Goal: Check status: Check status

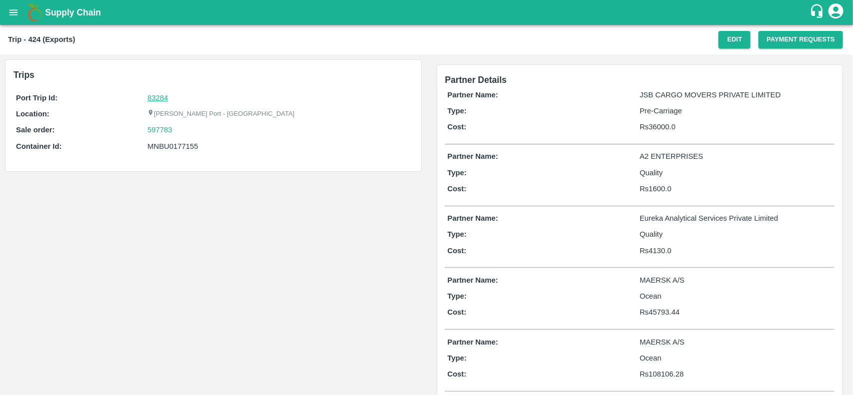
click at [150, 100] on link "83284" at bounding box center [157, 98] width 20 height 8
click at [177, 132] on div "597783" at bounding box center [278, 129] width 263 height 11
copy link
click at [177, 132] on div "597783" at bounding box center [278, 129] width 263 height 11
copy link "597783"
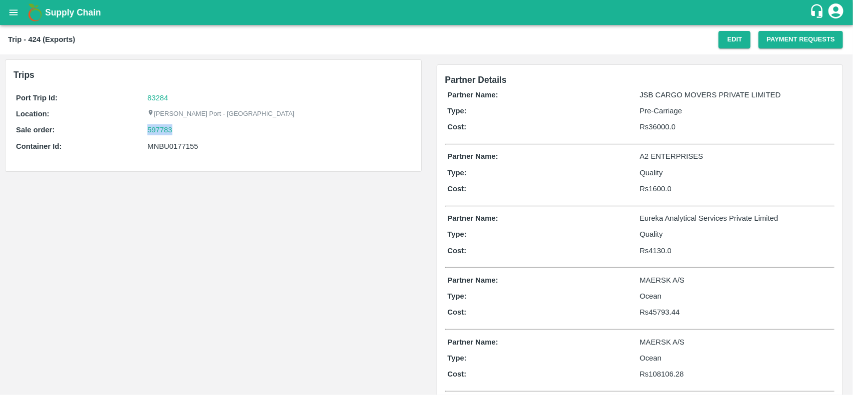
click at [177, 132] on div "597783" at bounding box center [278, 129] width 263 height 11
drag, startPoint x: 177, startPoint y: 132, endPoint x: 163, endPoint y: 130, distance: 14.1
click at [163, 130] on div "597783" at bounding box center [278, 129] width 263 height 11
click at [163, 130] on link "597783" at bounding box center [159, 129] width 25 height 11
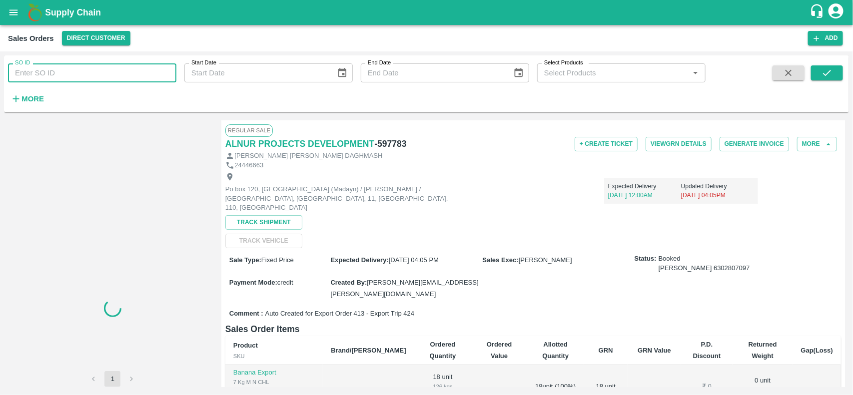
click at [81, 68] on input "SO ID" at bounding box center [92, 72] width 168 height 19
paste input "597783"
click at [81, 68] on input "597783" at bounding box center [92, 72] width 168 height 19
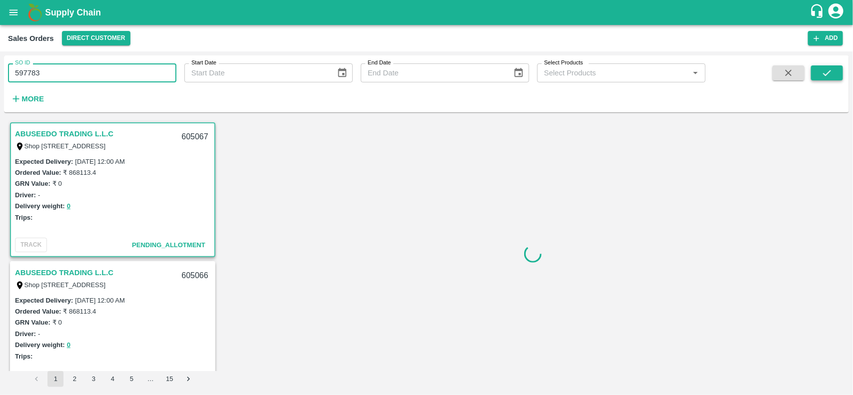
type input "597783"
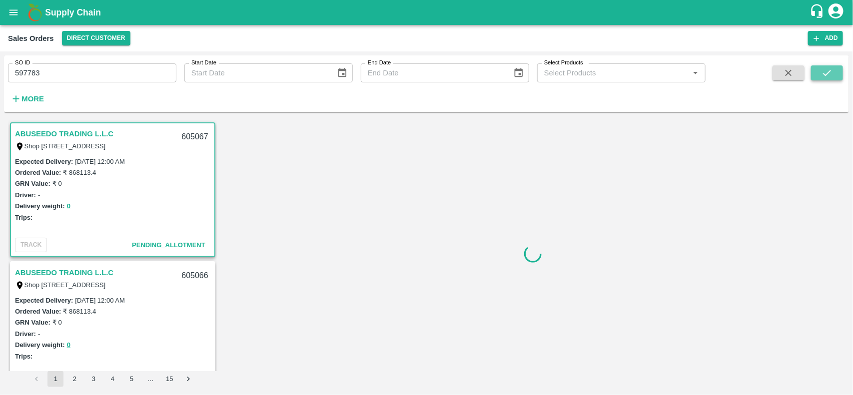
click at [828, 70] on icon "submit" at bounding box center [826, 72] width 11 height 11
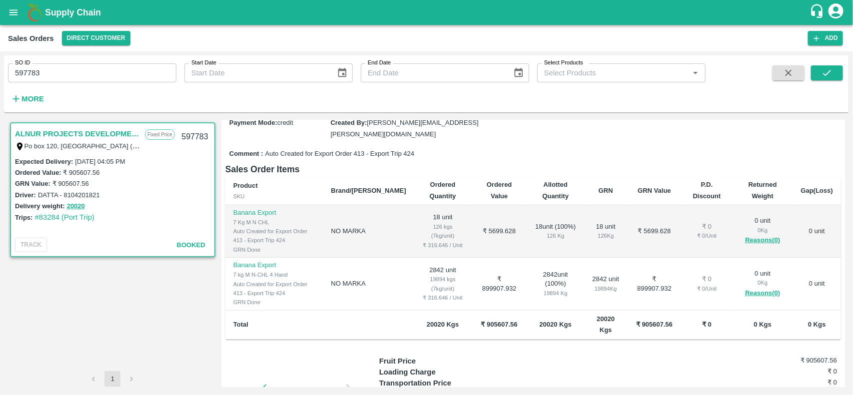
scroll to position [160, 0]
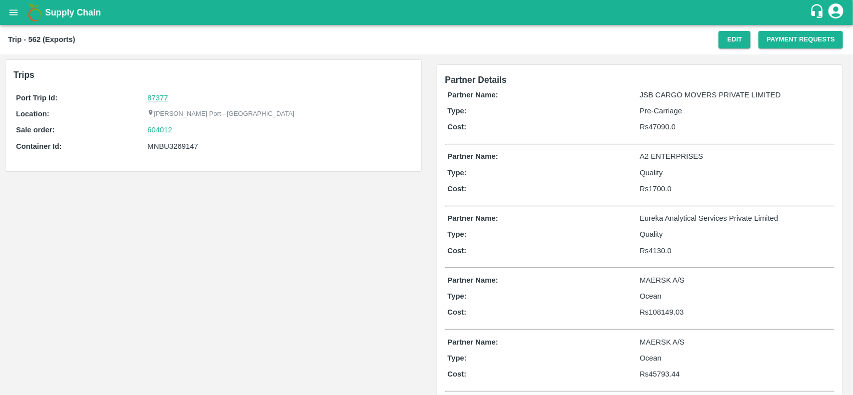
click at [156, 95] on link "87377" at bounding box center [157, 98] width 20 height 8
click at [178, 130] on div "604012" at bounding box center [278, 129] width 263 height 11
copy link "604012"
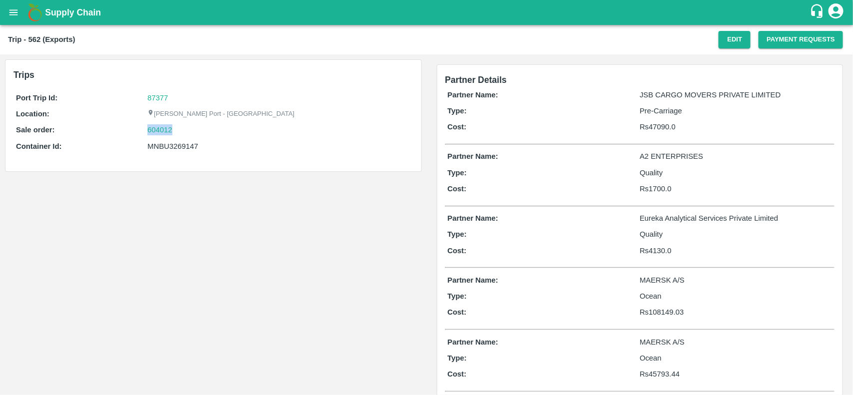
click at [178, 130] on div "604012" at bounding box center [278, 129] width 263 height 11
click at [165, 126] on link "604012" at bounding box center [159, 129] width 25 height 11
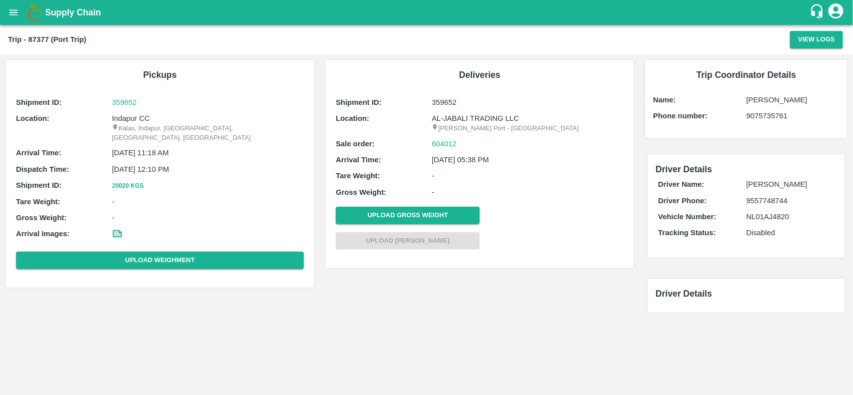
click at [116, 115] on p "Indapur CC" at bounding box center [208, 118] width 192 height 11
copy p "Indapur"
copy p "Indapur CC"
click at [116, 115] on p "Indapur CC" at bounding box center [208, 118] width 192 height 11
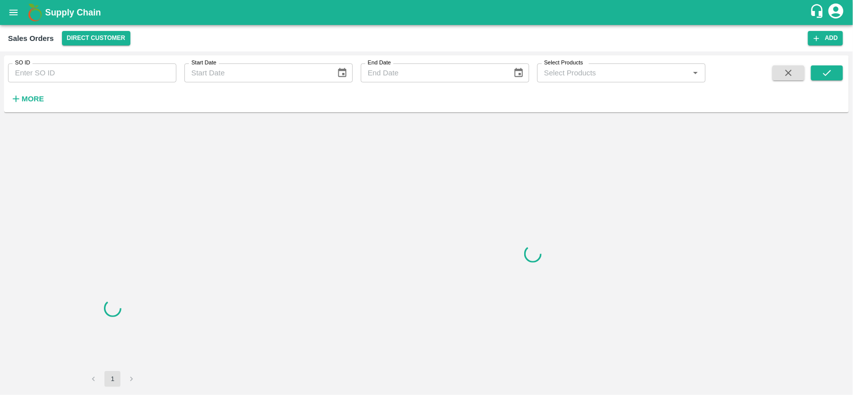
click at [51, 77] on input "SO ID" at bounding box center [92, 72] width 168 height 19
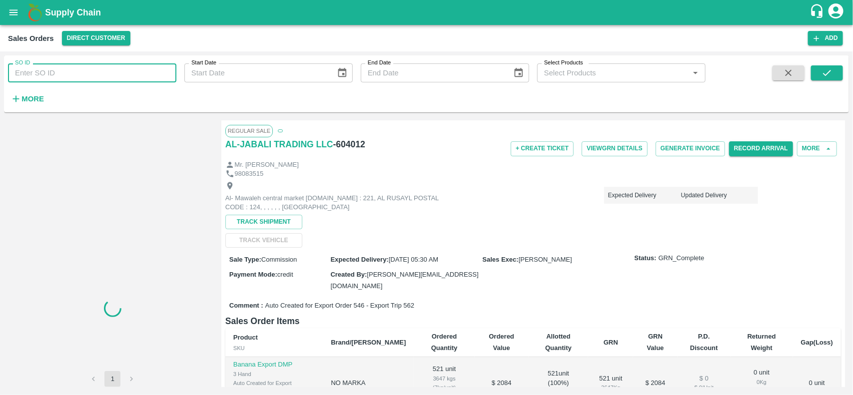
click at [51, 77] on input "SO ID" at bounding box center [92, 72] width 168 height 19
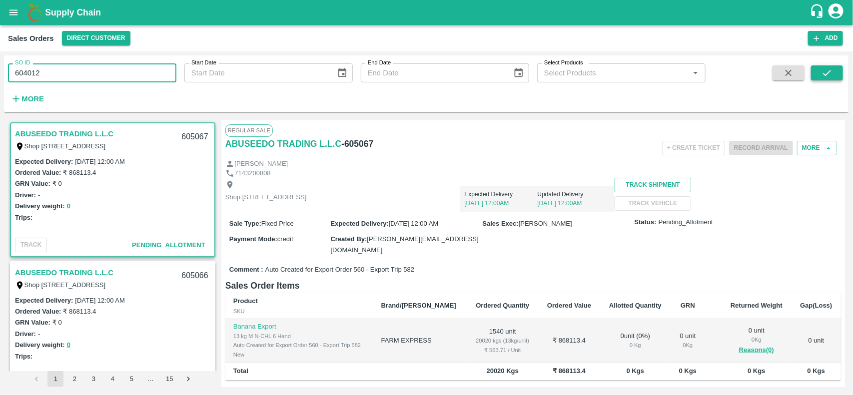
type input "604012"
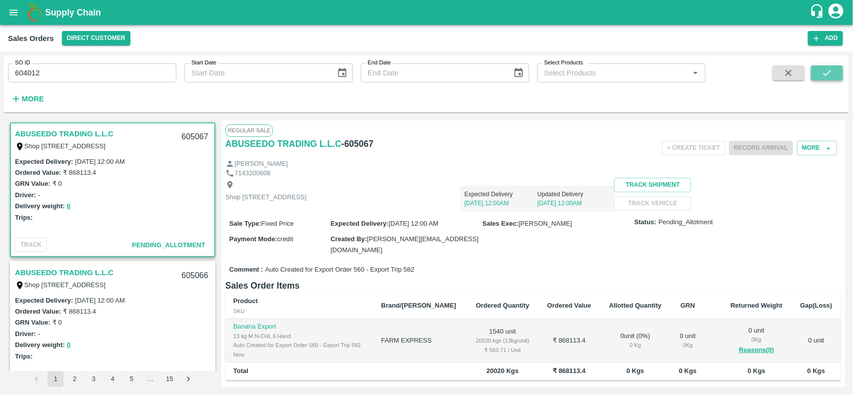
click at [828, 80] on button "submit" at bounding box center [827, 72] width 32 height 15
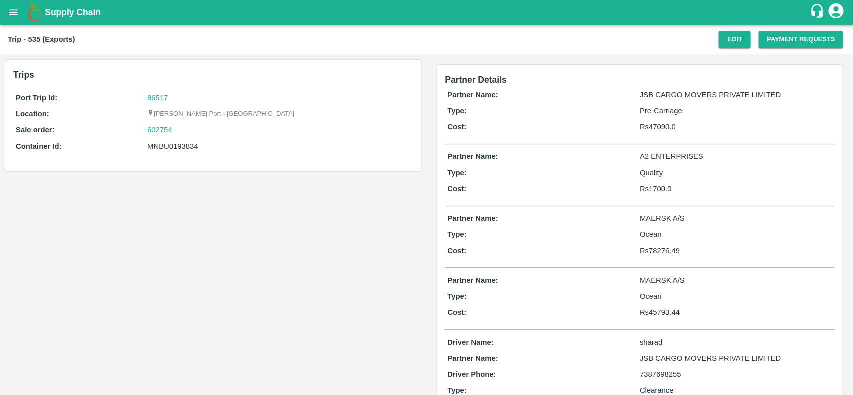
click at [146, 94] on p "Port Trip Id:" at bounding box center [81, 97] width 131 height 11
click at [148, 97] on link "86517" at bounding box center [157, 98] width 20 height 8
click at [172, 127] on div "602754" at bounding box center [278, 129] width 263 height 11
copy link
click at [172, 127] on div "602754" at bounding box center [278, 129] width 263 height 11
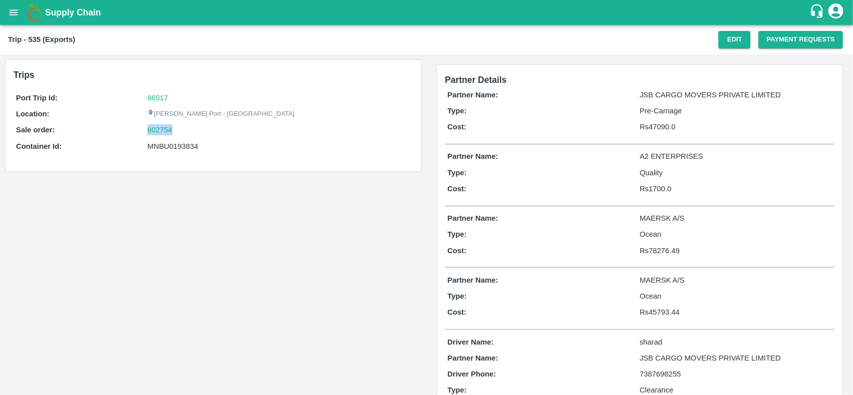
copy link "602754"
click at [172, 127] on div "602754" at bounding box center [278, 129] width 263 height 11
click at [156, 128] on link "602754" at bounding box center [159, 129] width 25 height 11
click at [170, 145] on div "MNBU0193834" at bounding box center [278, 146] width 263 height 11
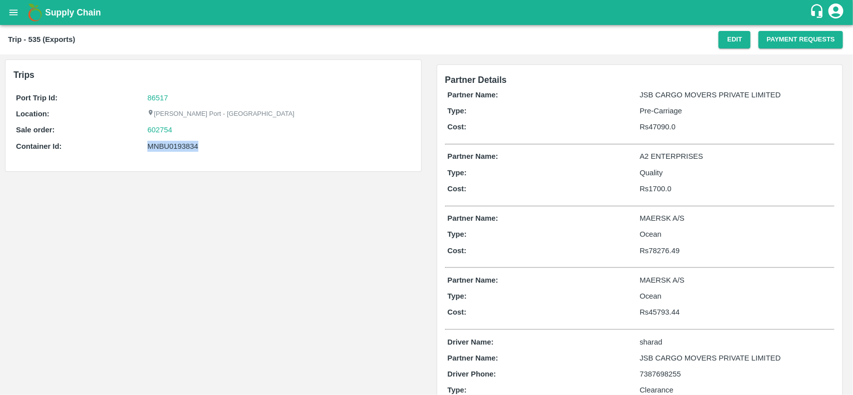
copy div "MNBU0193834"
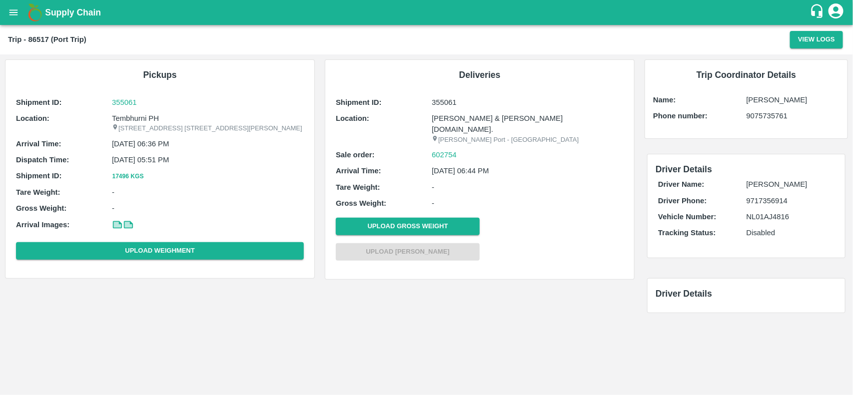
click at [137, 118] on p "Tembhurni PH" at bounding box center [208, 118] width 192 height 11
copy p "Tembhurni PH"
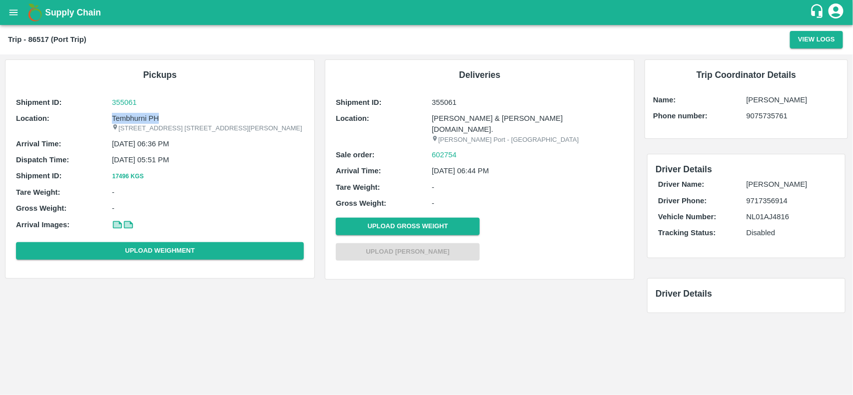
click at [137, 116] on p "Tembhurni PH" at bounding box center [208, 118] width 192 height 11
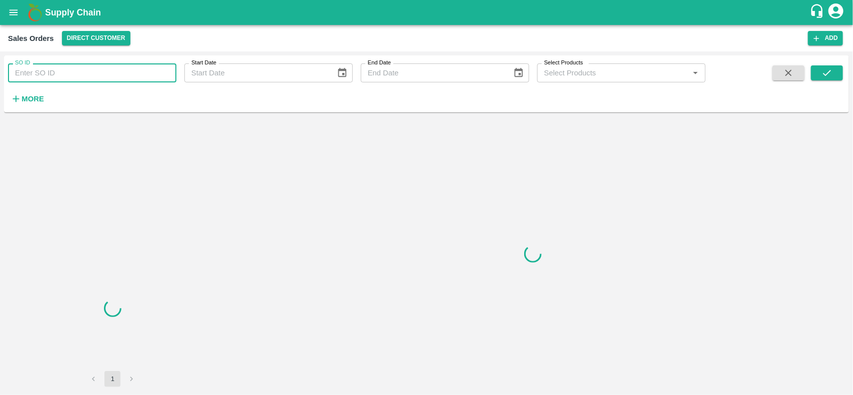
click at [48, 68] on input "SO ID" at bounding box center [92, 72] width 168 height 19
paste input "602754"
click at [48, 68] on input "602754" at bounding box center [92, 72] width 168 height 19
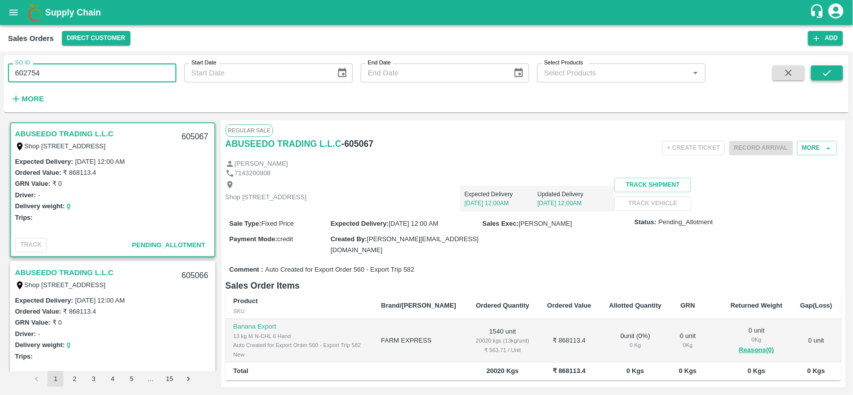
type input "602754"
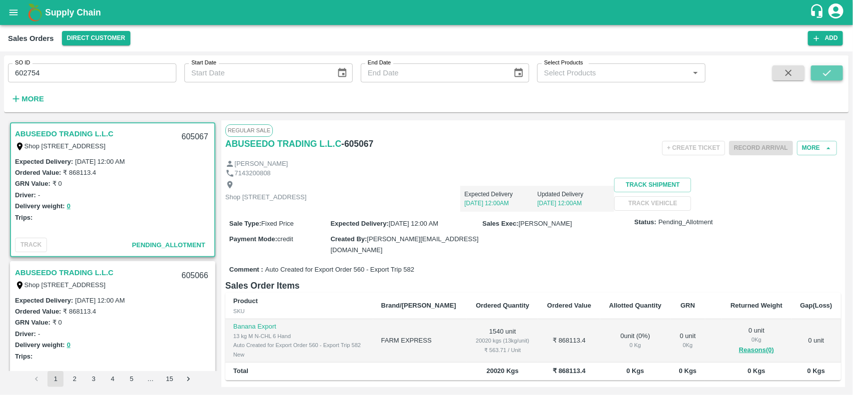
click at [842, 75] on button "submit" at bounding box center [827, 72] width 32 height 15
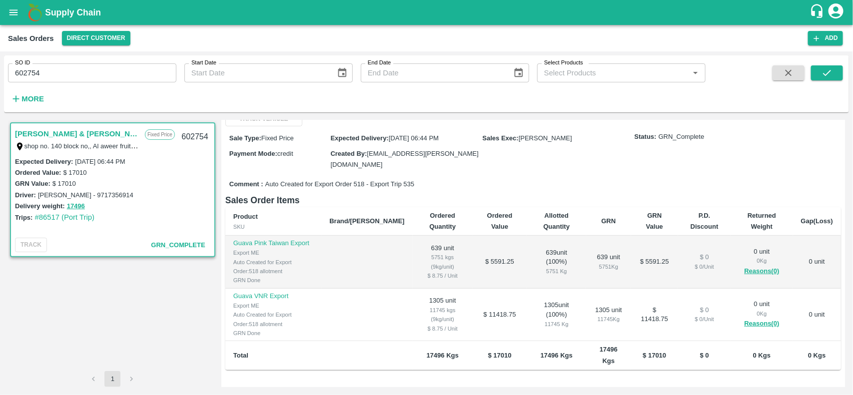
scroll to position [150, 0]
